Goal: Task Accomplishment & Management: Use online tool/utility

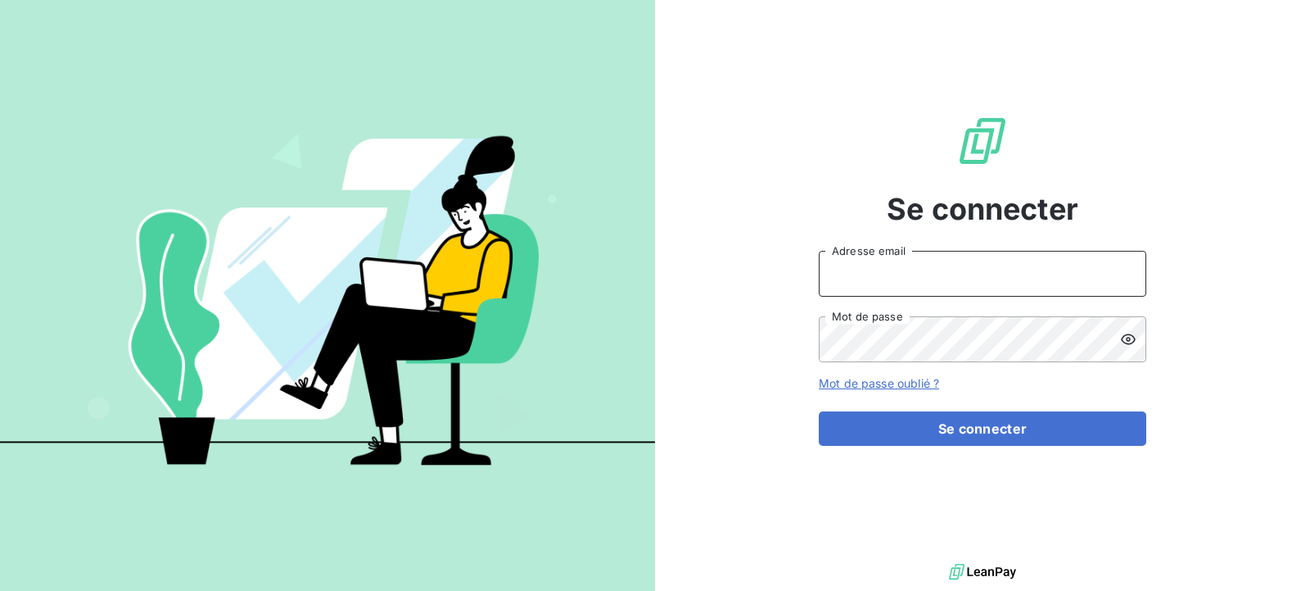
click at [885, 272] on input "Adresse email" at bounding box center [983, 274] width 328 height 46
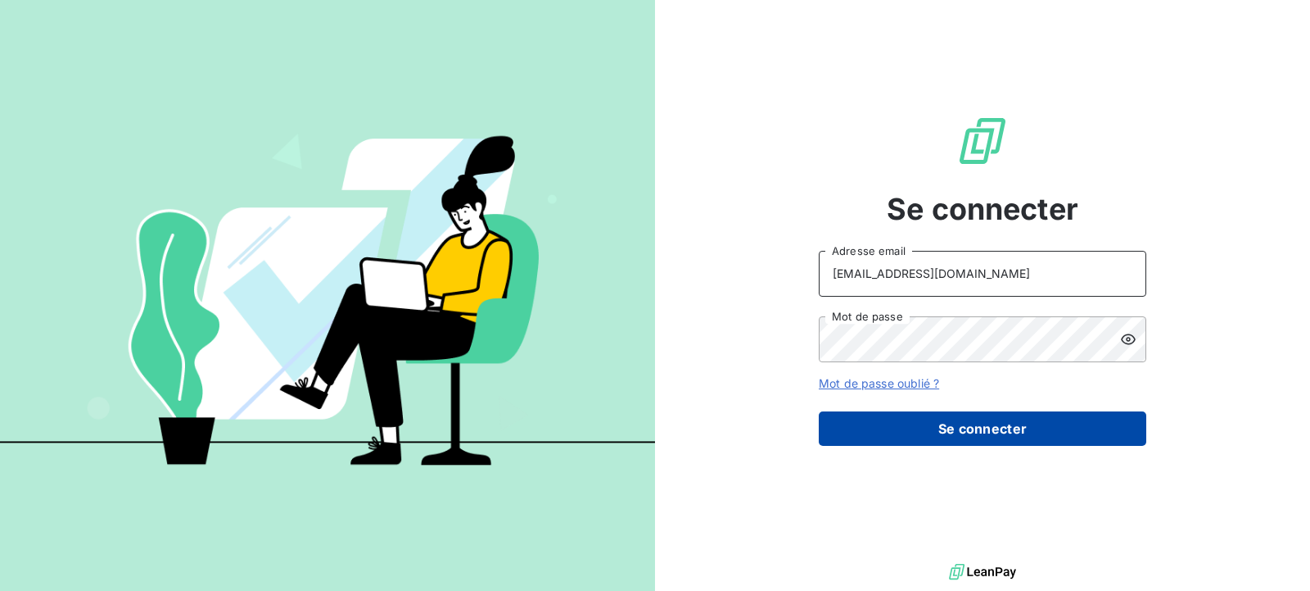
type input "[EMAIL_ADDRESS][DOMAIN_NAME]"
click at [945, 437] on button "Se connecter" at bounding box center [983, 428] width 328 height 34
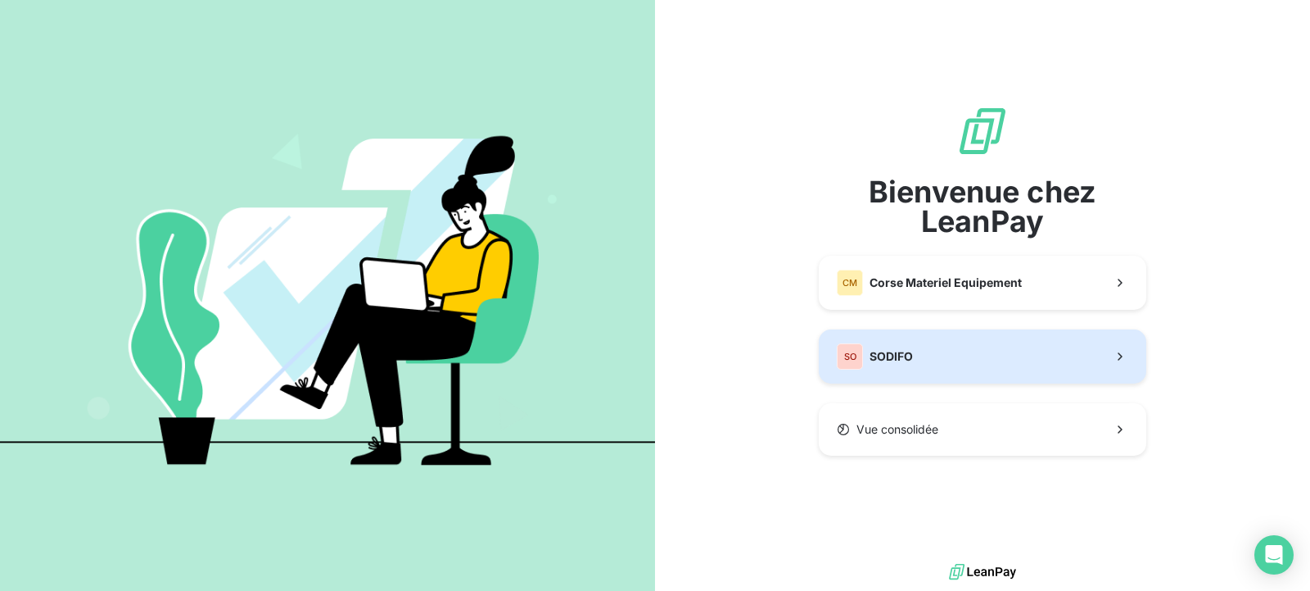
click at [881, 352] on span "SODIFO" at bounding box center [891, 356] width 43 height 16
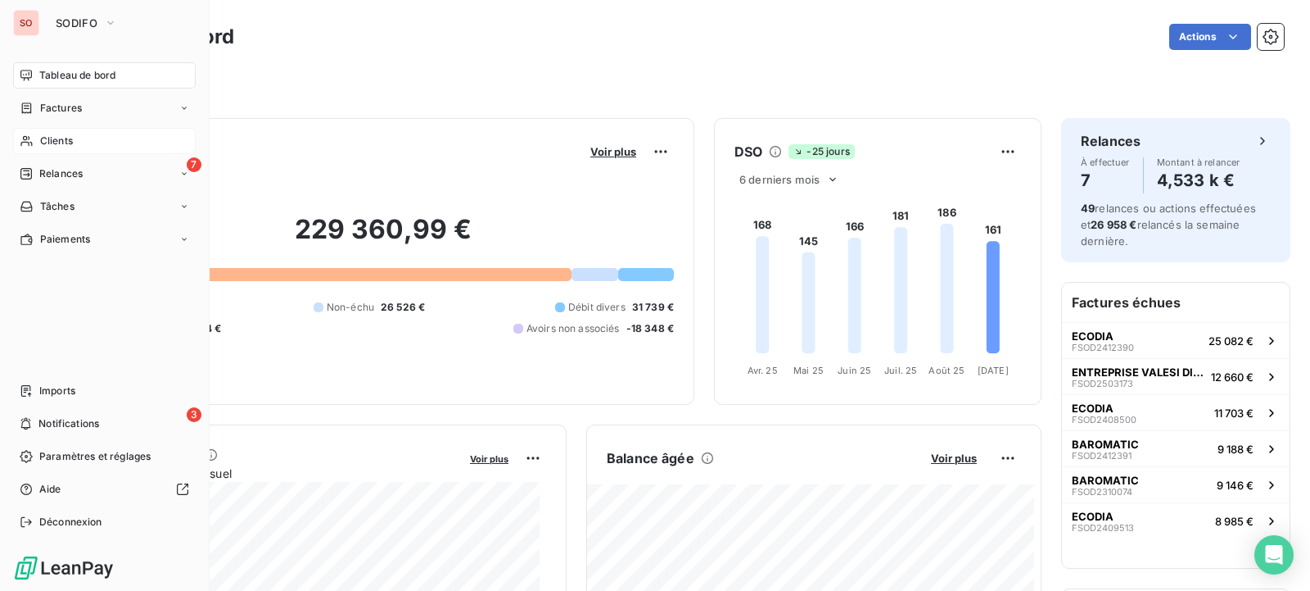
click at [70, 144] on span "Clients" at bounding box center [56, 141] width 33 height 15
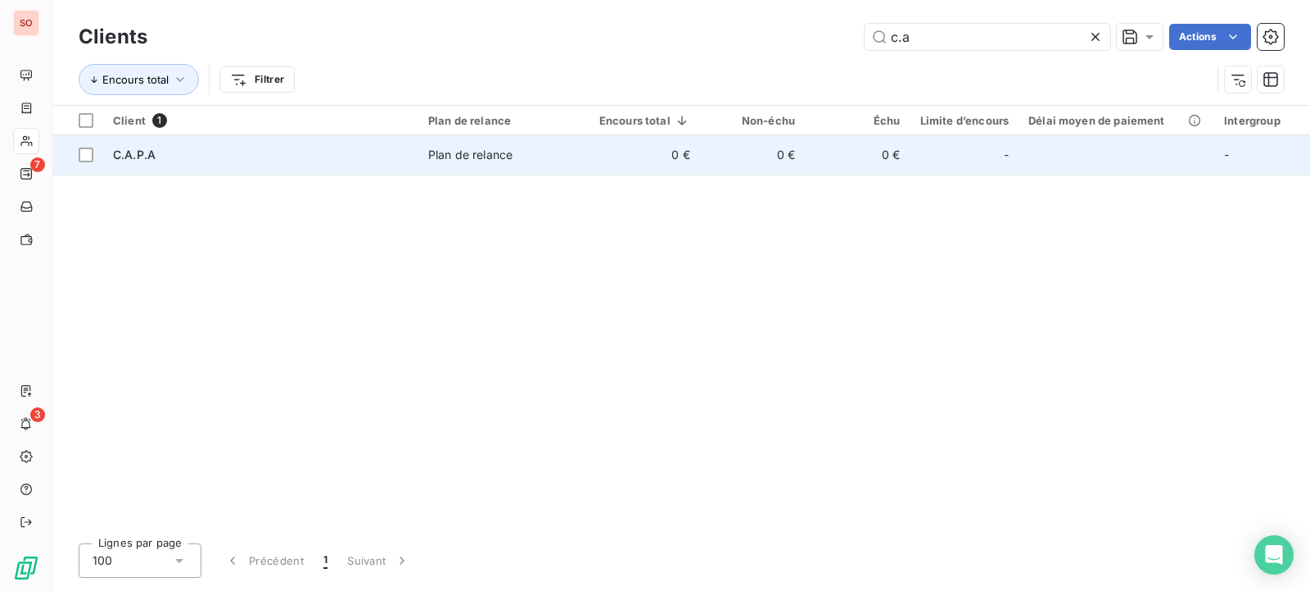
type input "c.a"
click at [390, 172] on td "C.A.P.A" at bounding box center [260, 154] width 315 height 39
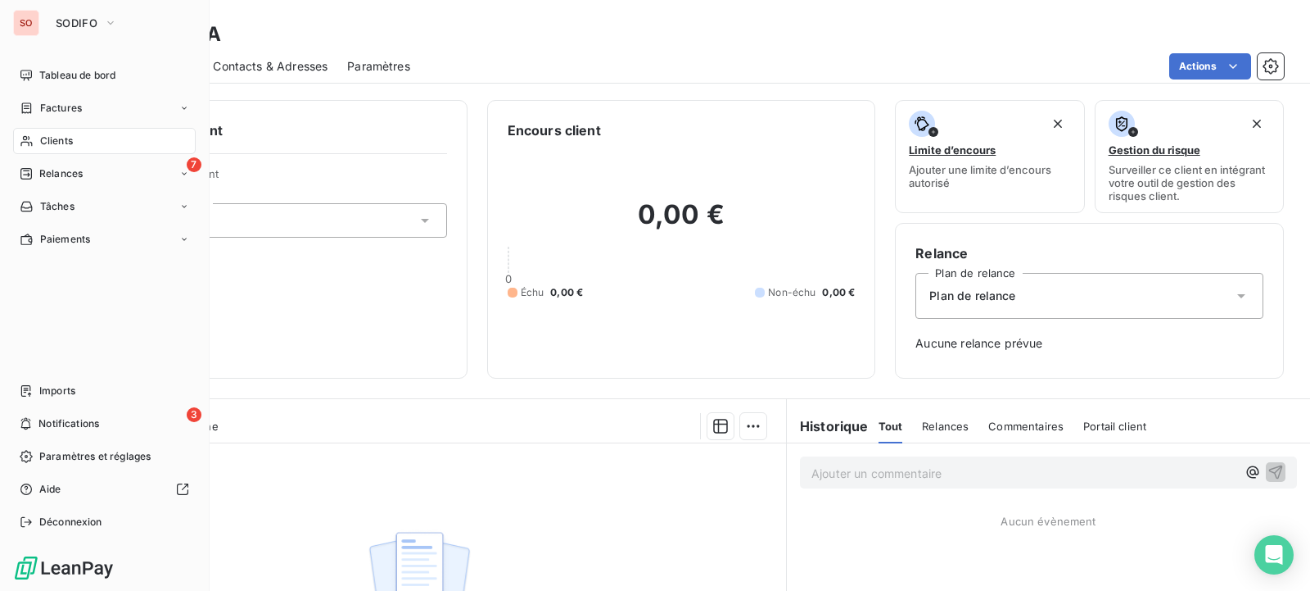
click at [81, 146] on div "Clients" at bounding box center [104, 141] width 183 height 26
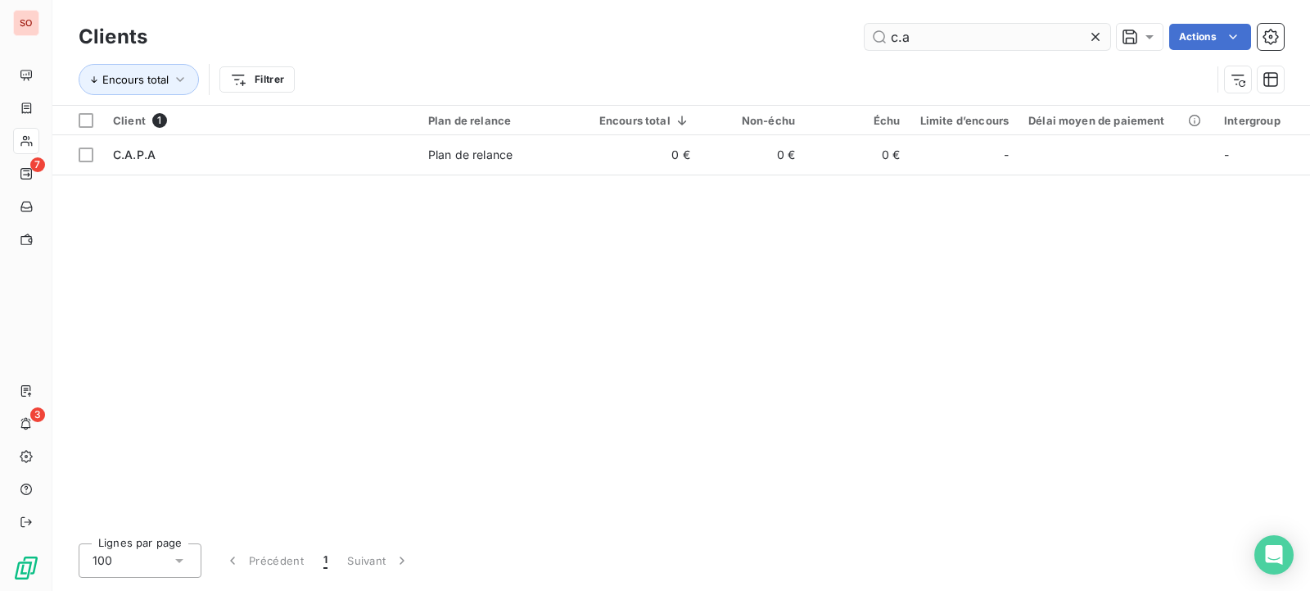
drag, startPoint x: 878, startPoint y: 43, endPoint x: 408, endPoint y: 30, distance: 470.3
click at [865, 30] on input "c.a" at bounding box center [988, 37] width 246 height 26
type input "capa"
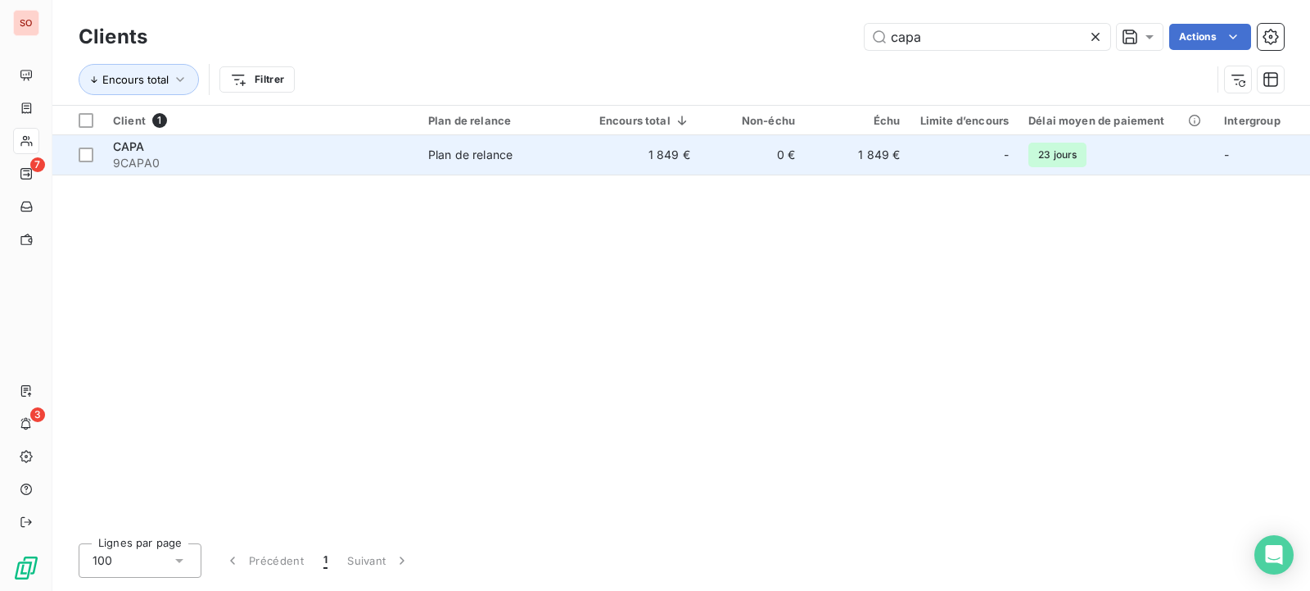
click at [480, 158] on div "Plan de relance" at bounding box center [470, 155] width 84 height 16
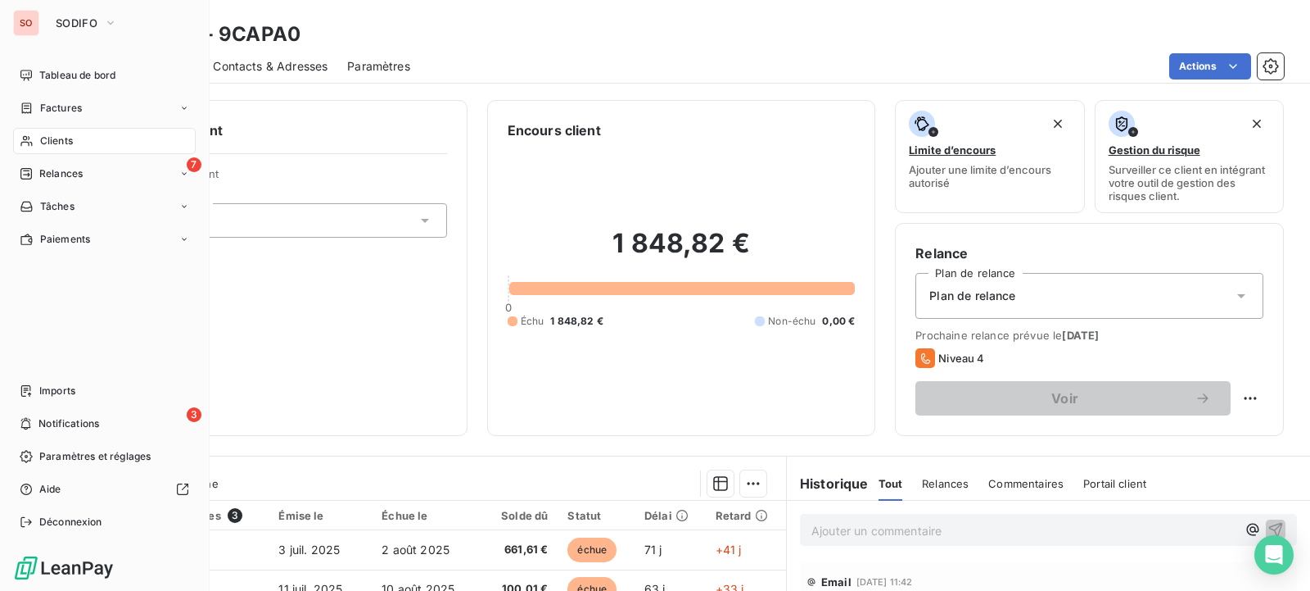
click at [66, 145] on span "Clients" at bounding box center [56, 141] width 33 height 15
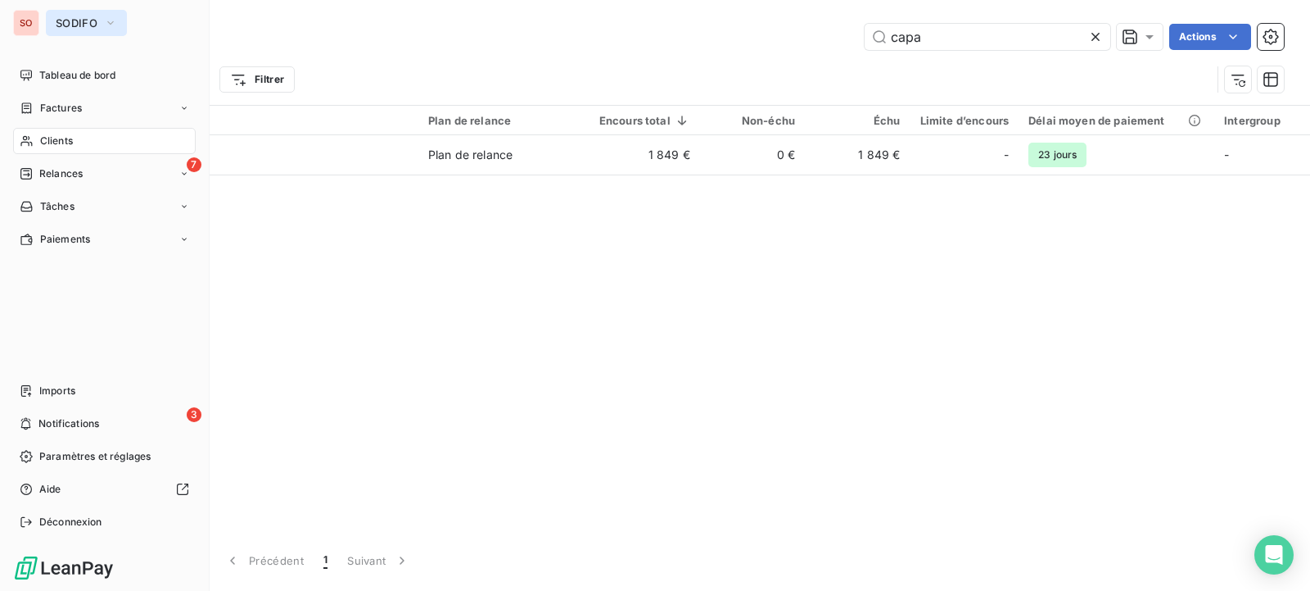
click at [61, 20] on span "SODIFO" at bounding box center [77, 22] width 42 height 13
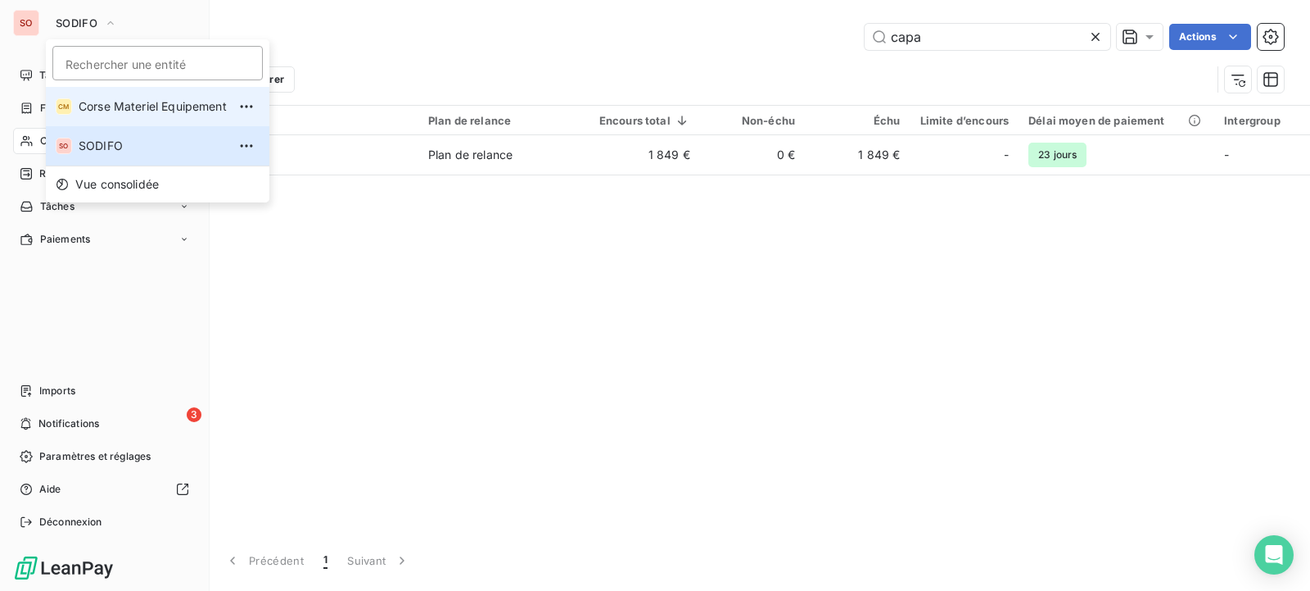
click at [93, 106] on span "Corse Materiel Equipement" at bounding box center [153, 106] width 148 height 16
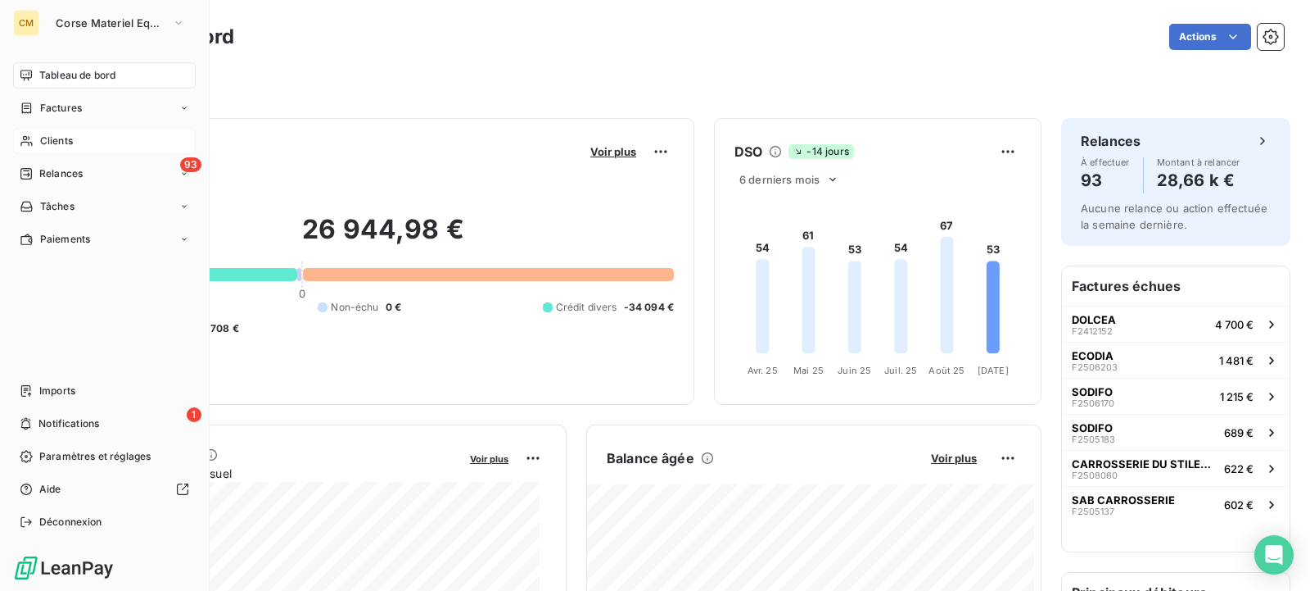
click at [59, 142] on span "Clients" at bounding box center [56, 141] width 33 height 15
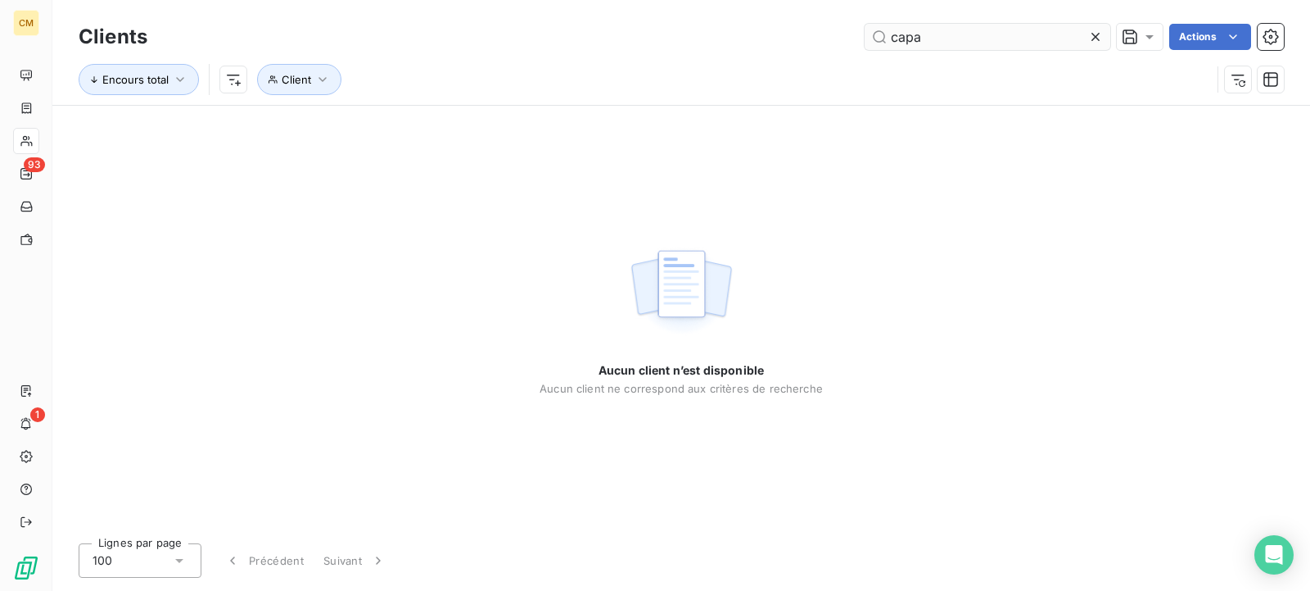
drag, startPoint x: 948, startPoint y: 38, endPoint x: 808, endPoint y: 48, distance: 140.4
click at [865, 48] on input "capa" at bounding box center [988, 37] width 246 height 26
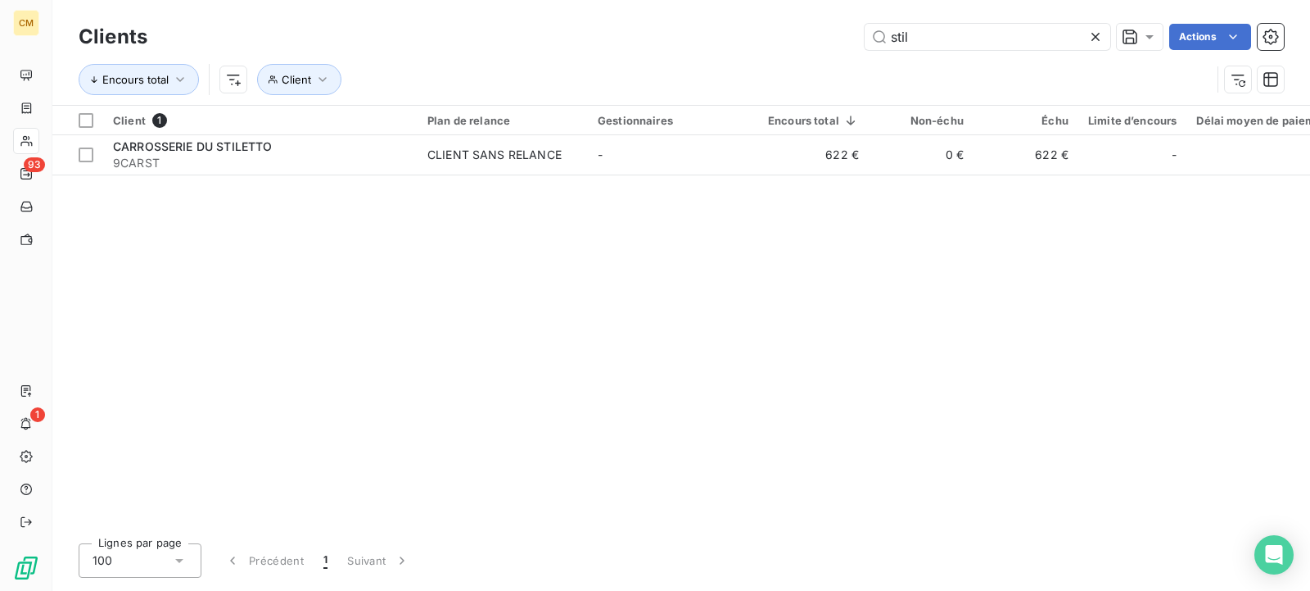
type input "stil"
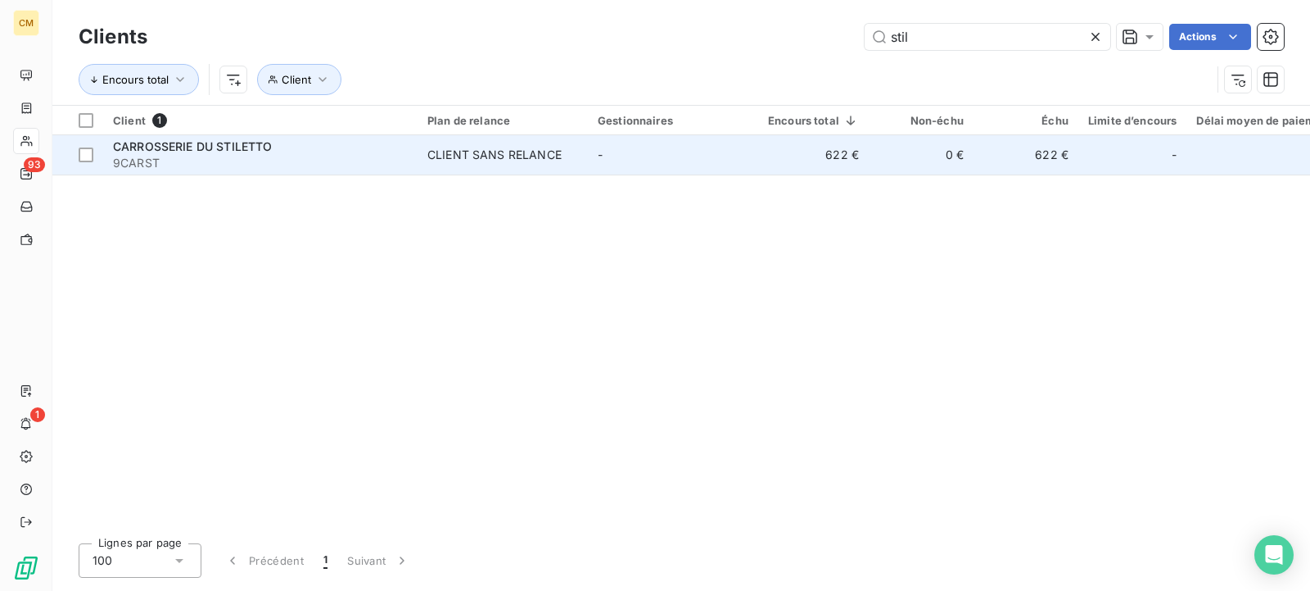
click at [563, 163] on td "CLIENT SANS RELANCE" at bounding box center [503, 154] width 170 height 39
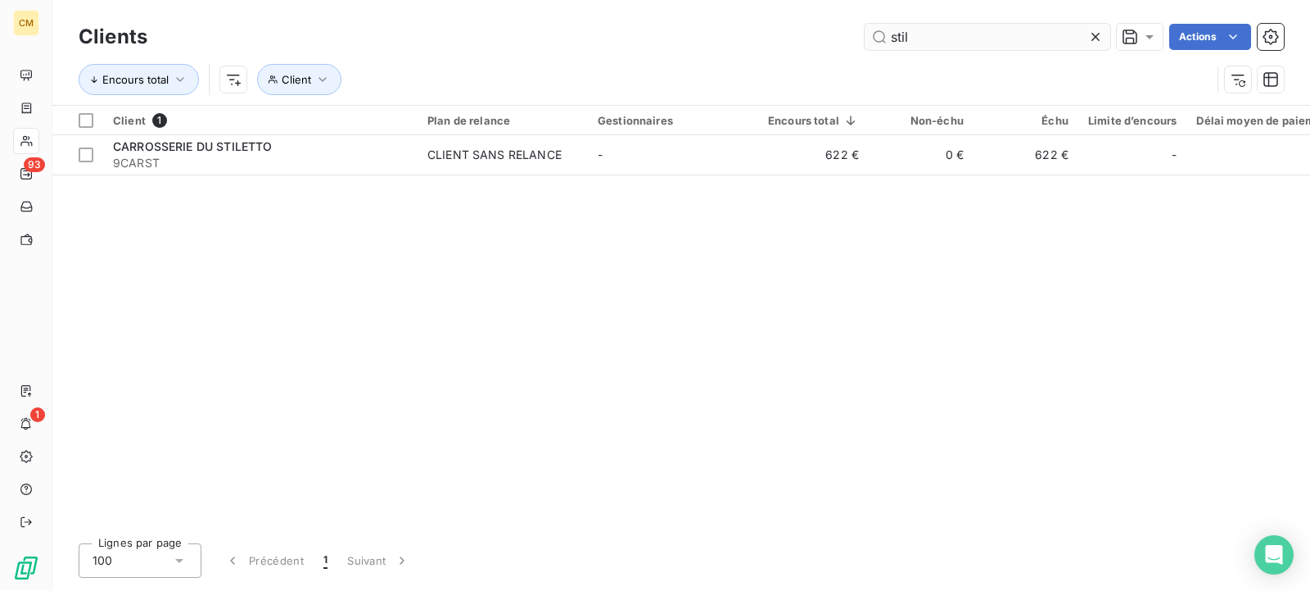
drag, startPoint x: 932, startPoint y: 33, endPoint x: 359, endPoint y: 63, distance: 574.1
click at [865, 50] on input "stil" at bounding box center [988, 37] width 246 height 26
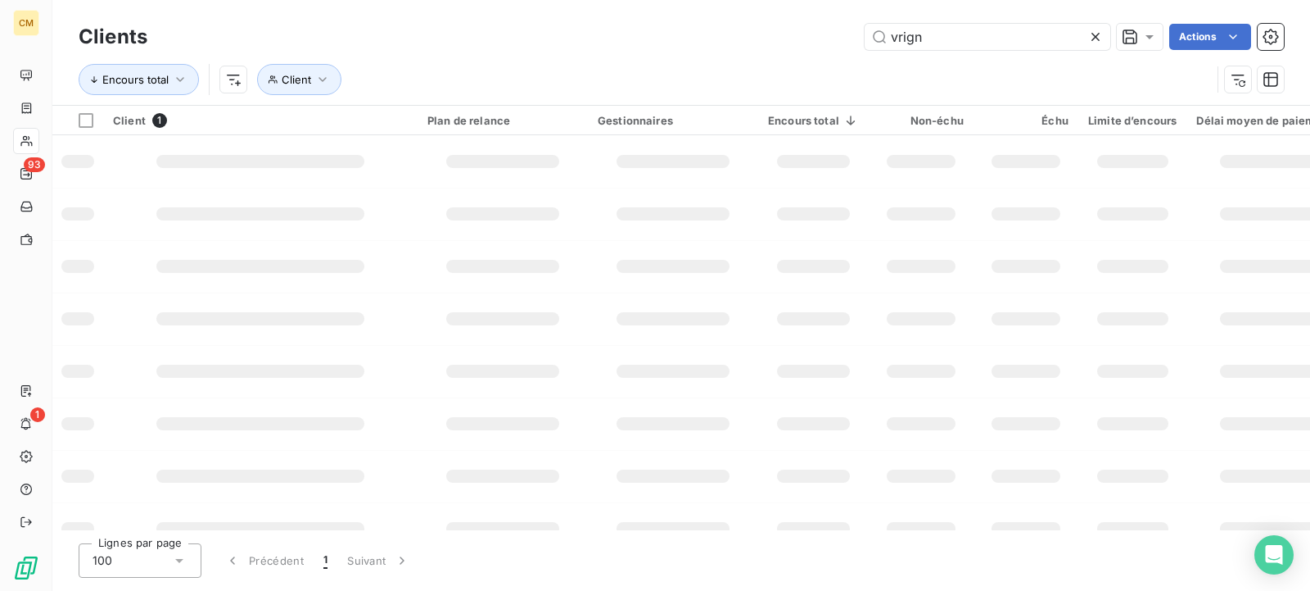
type input "vrign"
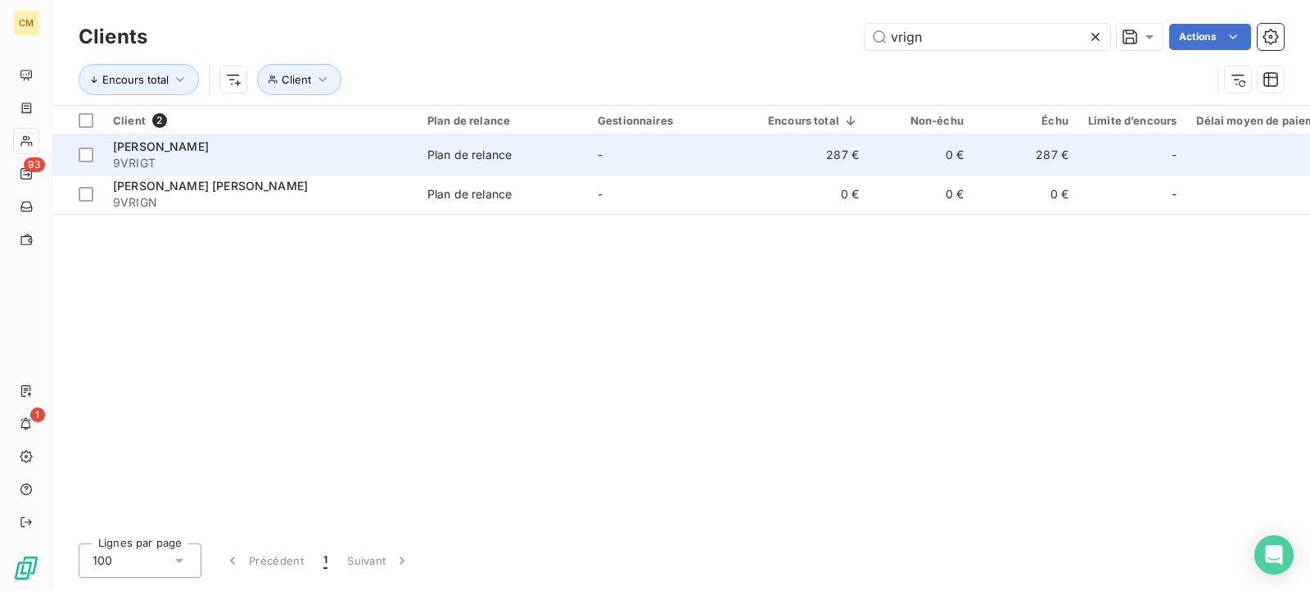
click at [442, 150] on div "Plan de relance" at bounding box center [470, 155] width 84 height 16
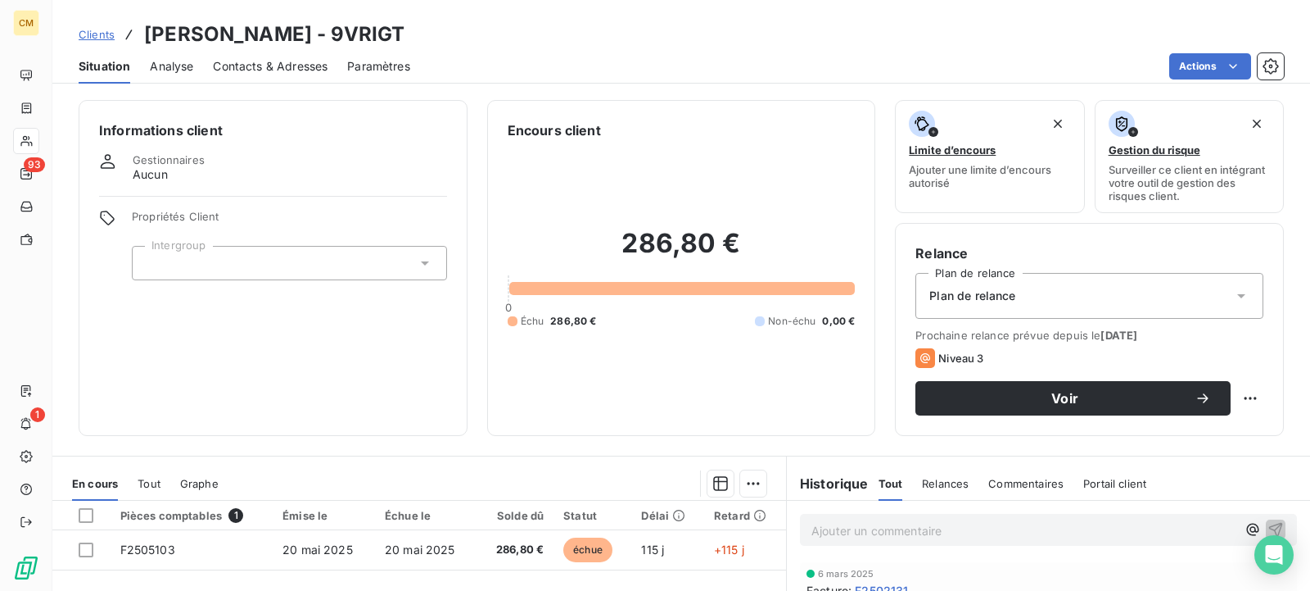
scroll to position [167, 0]
